Goal: Task Accomplishment & Management: Complete application form

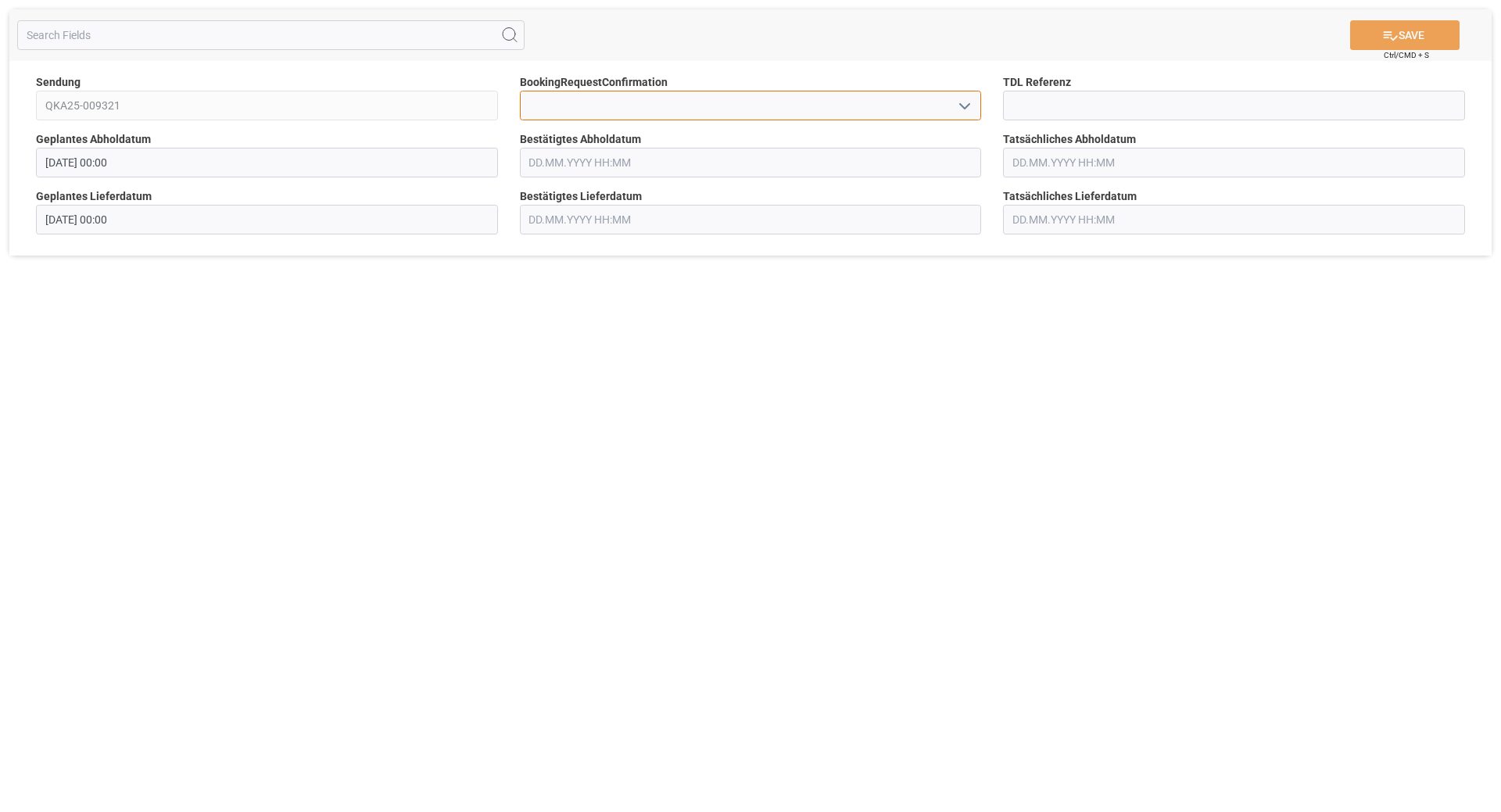
click at [834, 115] on input at bounding box center [750, 106] width 462 height 30
click at [962, 100] on icon "open menu" at bounding box center [965, 107] width 19 height 19
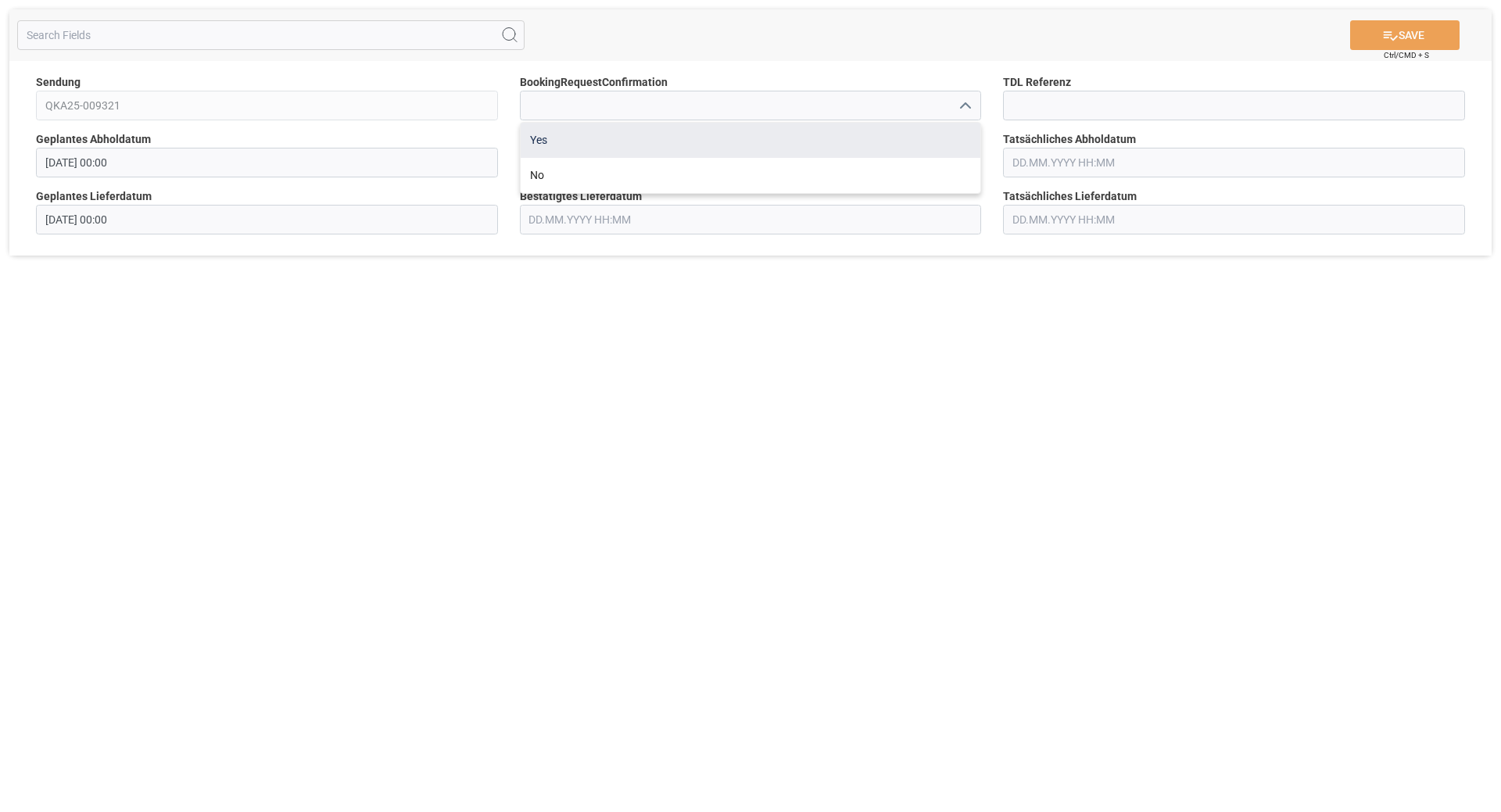
click at [872, 149] on div "Yes" at bounding box center [750, 140] width 460 height 35
type input "Yes"
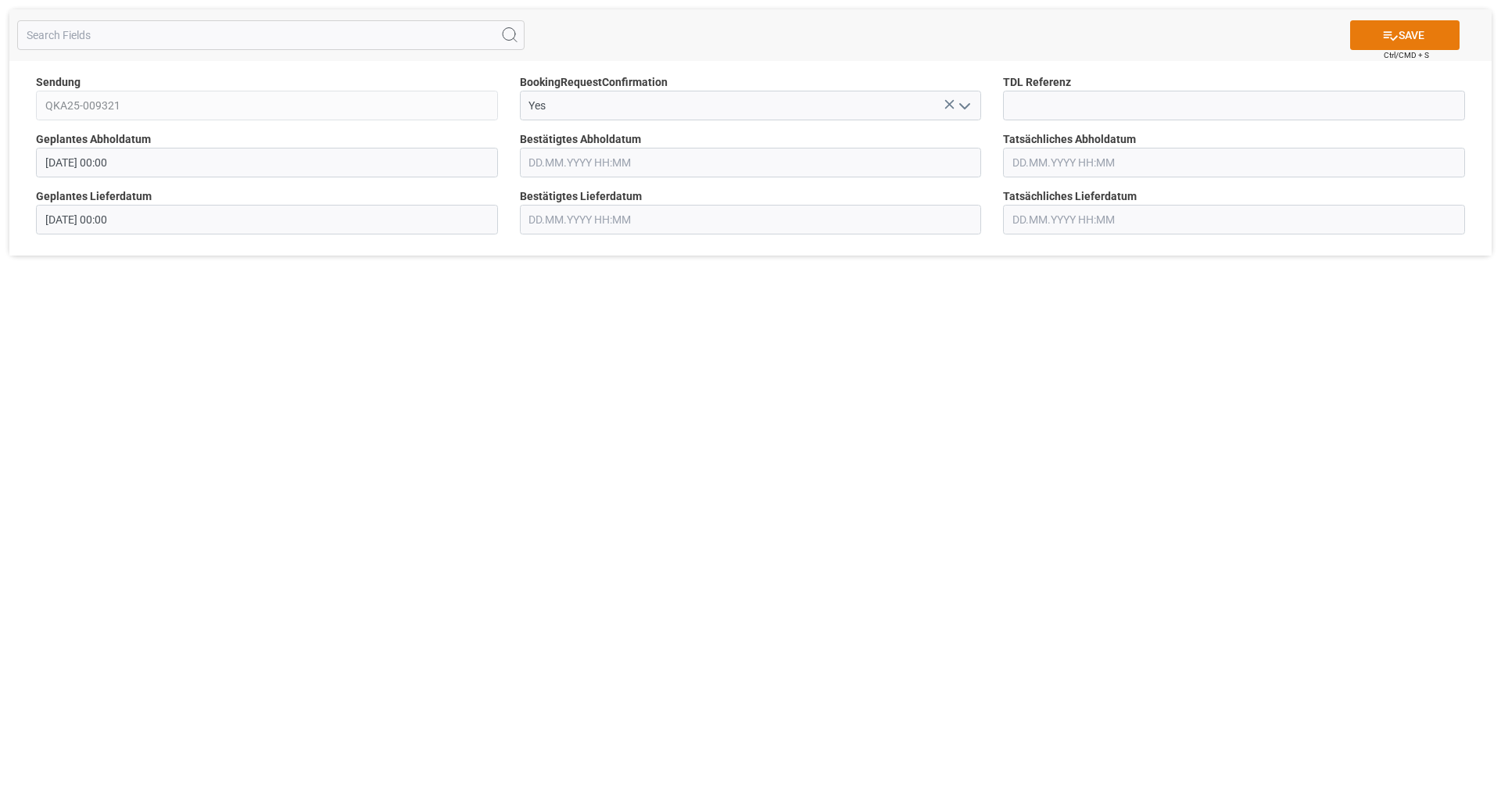
click at [1400, 42] on button "SAVE" at bounding box center [1405, 36] width 109 height 30
drag, startPoint x: 970, startPoint y: 106, endPoint x: 959, endPoint y: 106, distance: 11.0
click at [966, 106] on icon "open menu" at bounding box center [965, 107] width 19 height 19
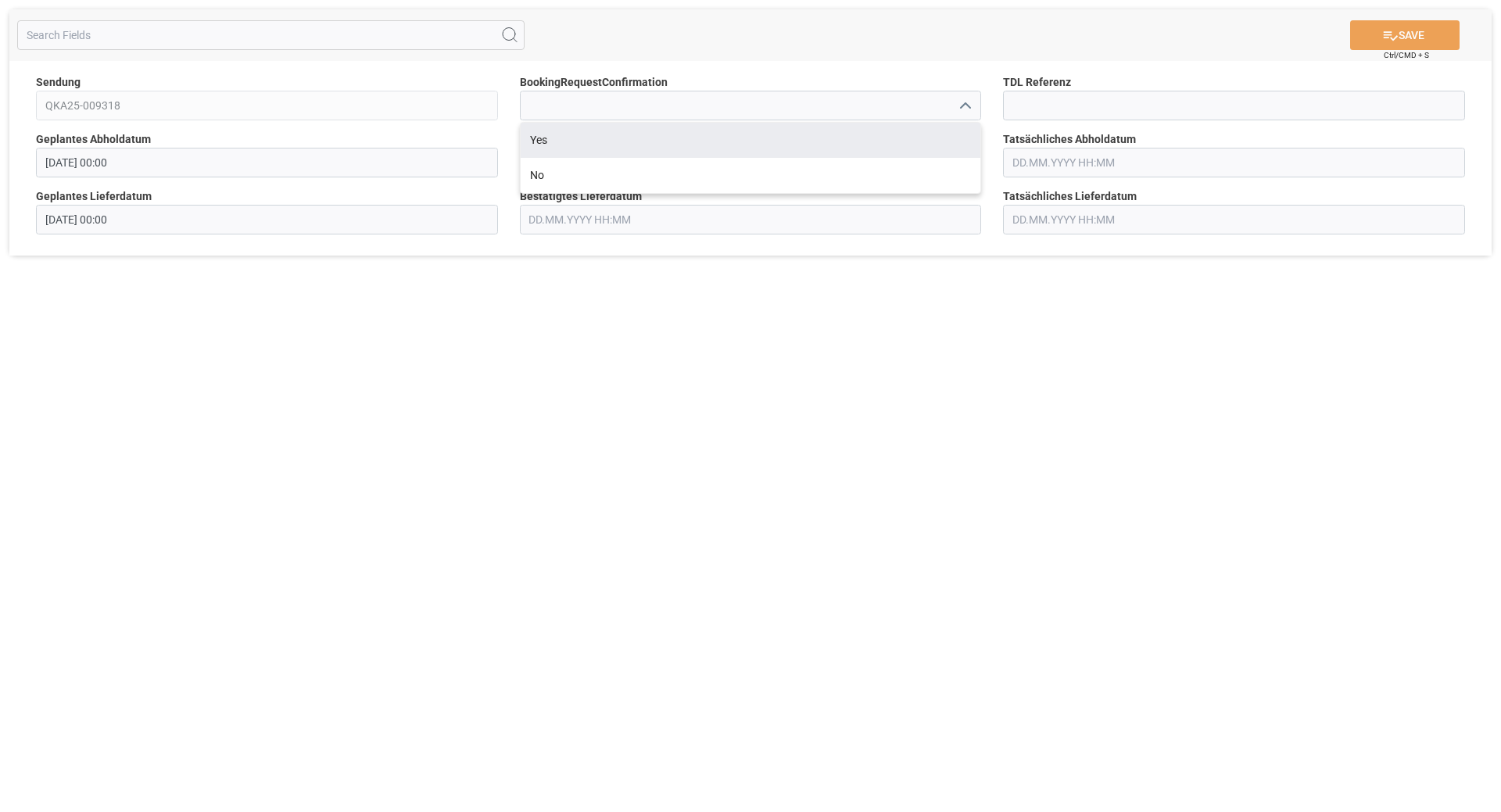
click at [754, 146] on div "Yes" at bounding box center [750, 140] width 460 height 35
type input "Yes"
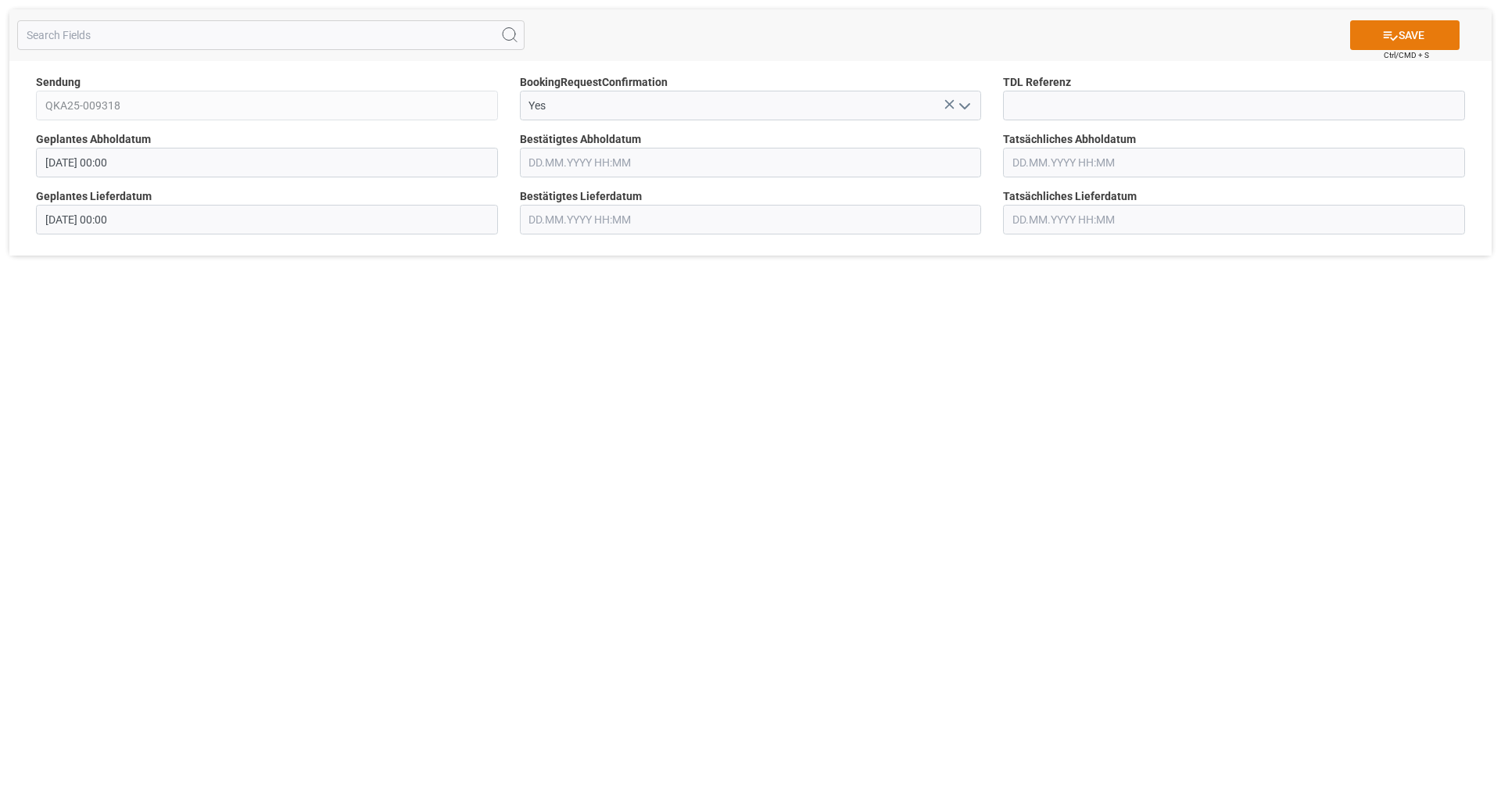
click at [1396, 32] on button "SAVE" at bounding box center [1405, 36] width 109 height 30
click at [959, 97] on icon "open menu" at bounding box center [965, 107] width 19 height 19
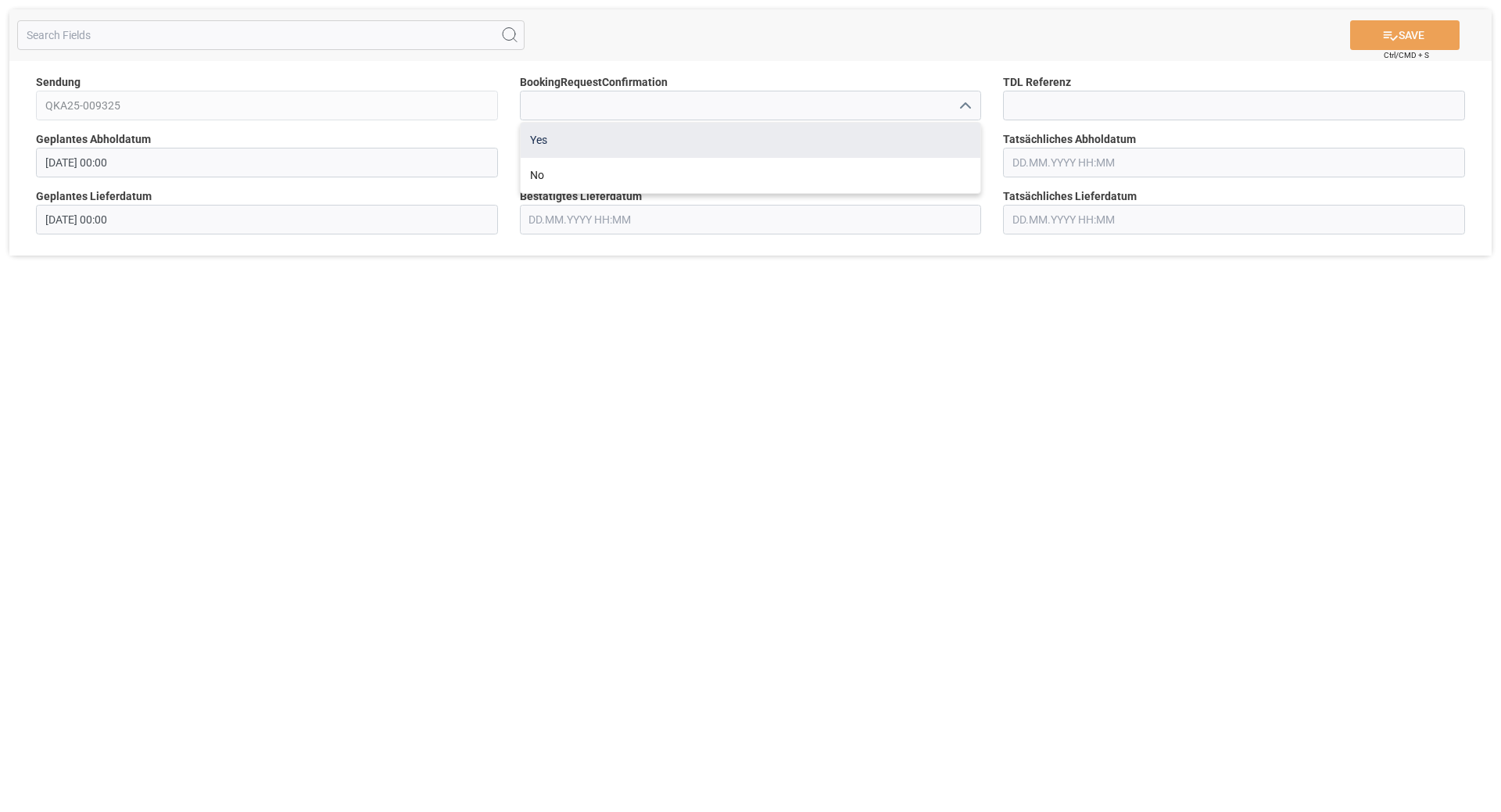
click at [868, 145] on div "Yes" at bounding box center [750, 140] width 460 height 35
type input "Yes"
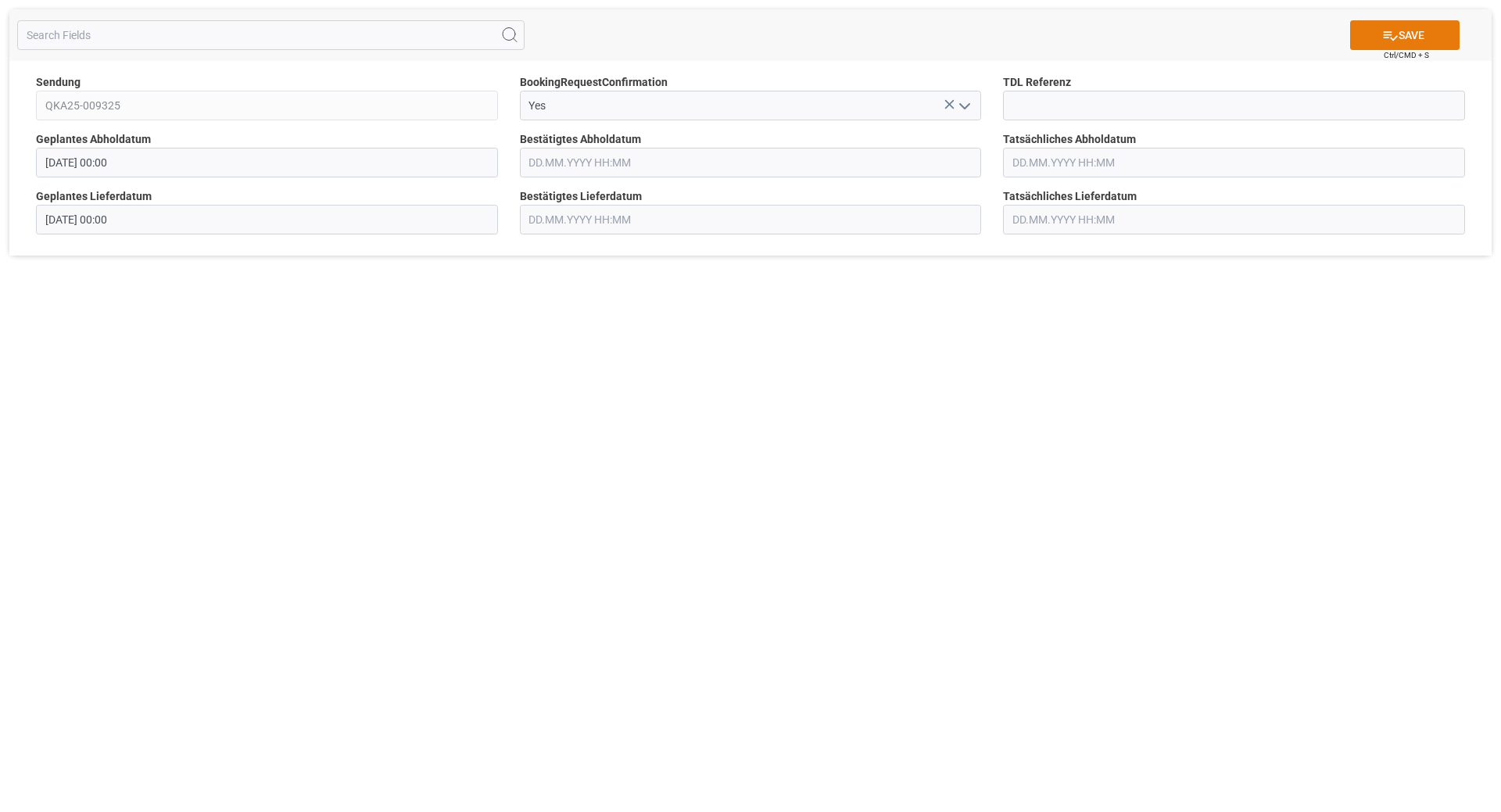
click at [1423, 37] on button "SAVE" at bounding box center [1405, 36] width 109 height 30
click at [971, 110] on icon "open menu" at bounding box center [965, 107] width 19 height 19
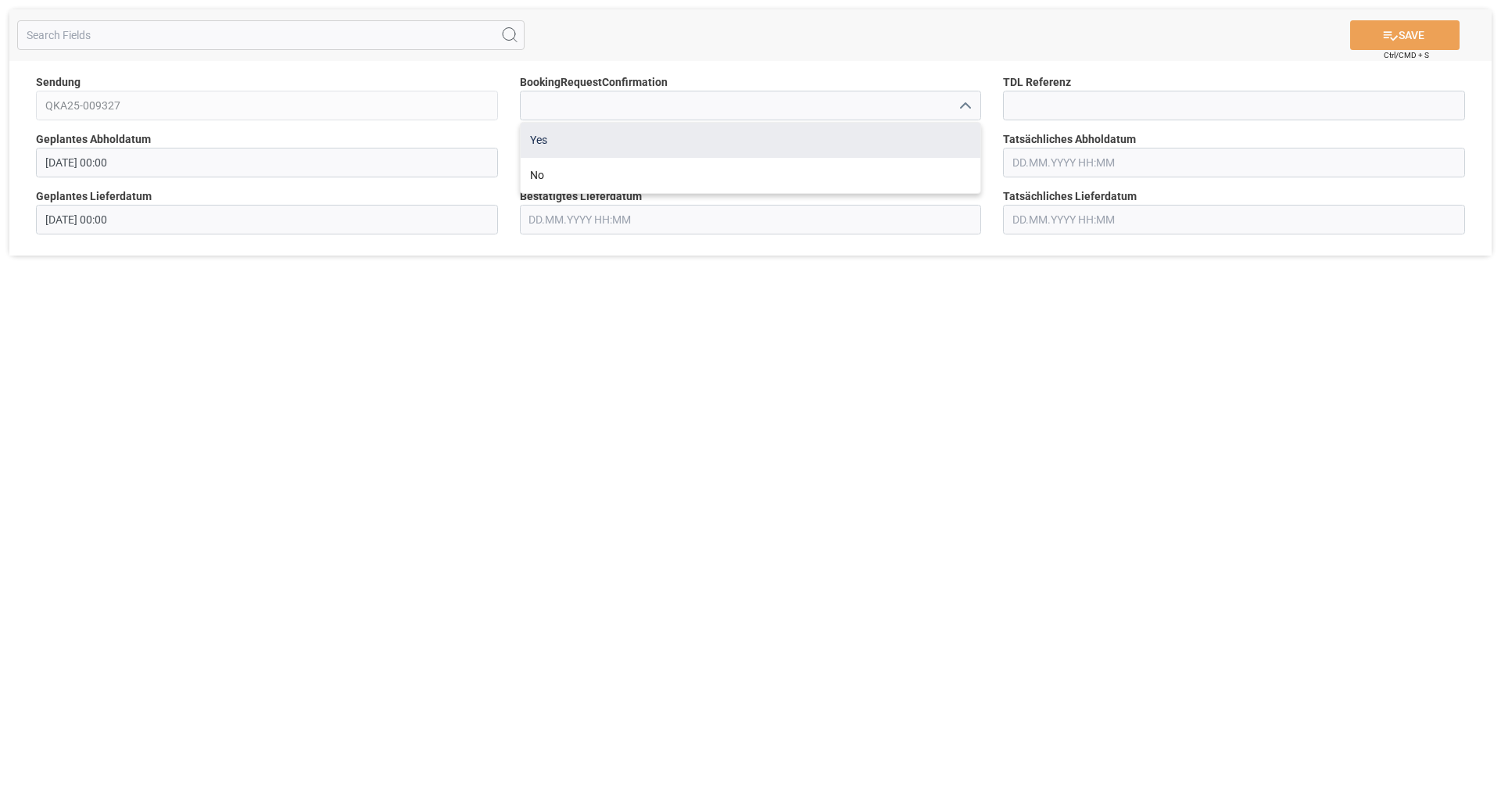
click at [808, 145] on div "Yes" at bounding box center [750, 140] width 460 height 35
type input "Yes"
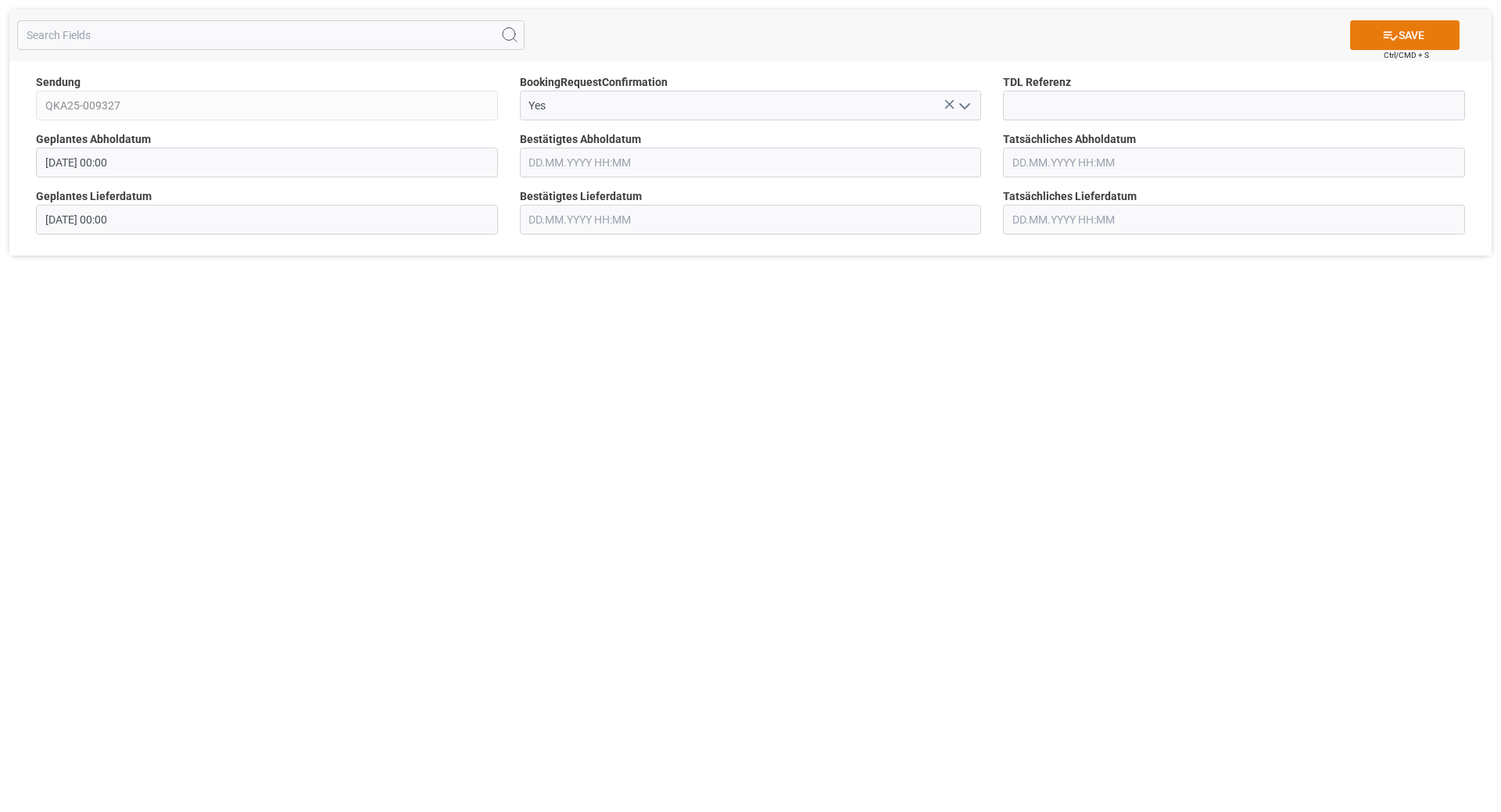
click at [1382, 40] on icon at bounding box center [1389, 36] width 17 height 17
drag, startPoint x: 678, startPoint y: 369, endPoint x: 660, endPoint y: 314, distance: 57.9
click at [679, 370] on div "SAVE Ctrl/CMD + S Sendung QKA25-009327 BookingRequestConfirmation Yes TDL Refer…" at bounding box center [750, 406] width 1501 height 812
